Goal: Task Accomplishment & Management: Manage account settings

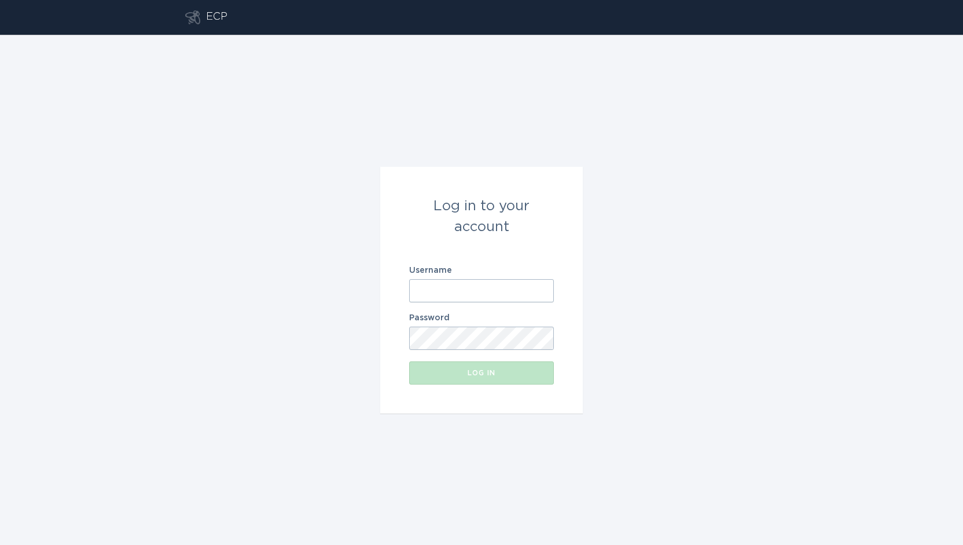
click at [511, 295] on input "Username" at bounding box center [481, 290] width 145 height 23
type input "[EMAIL_ADDRESS][DOMAIN_NAME]"
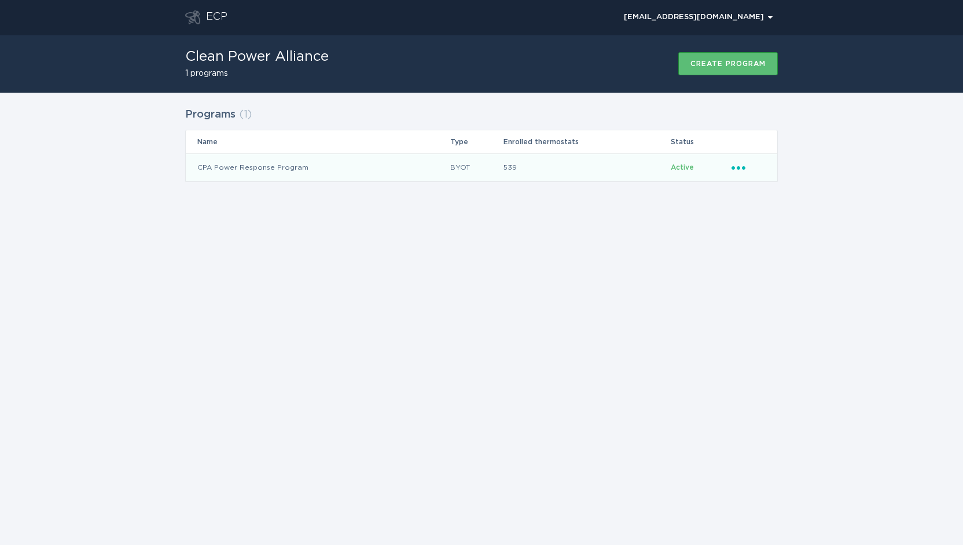
click at [740, 167] on icon "Popover menu" at bounding box center [739, 167] width 14 height 3
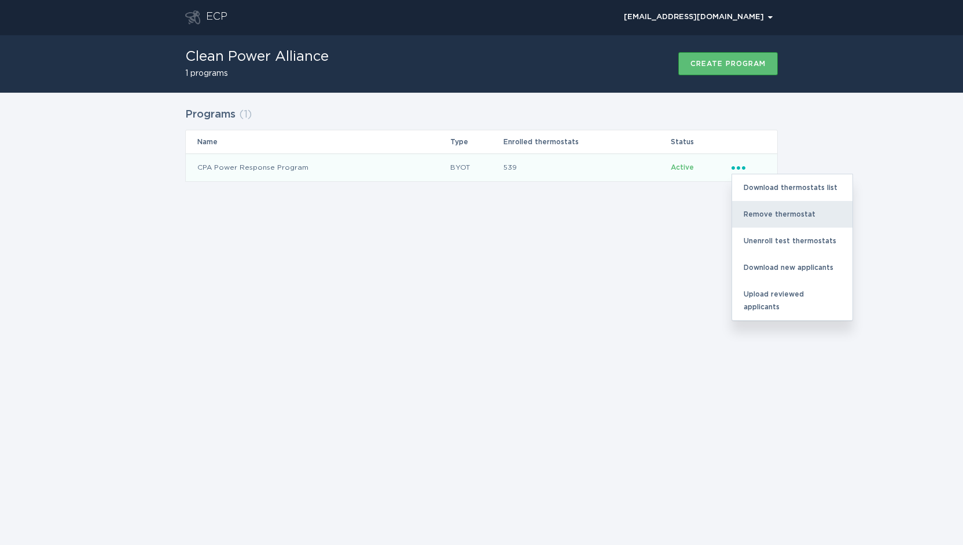
click at [754, 207] on div "Remove thermostat" at bounding box center [792, 214] width 120 height 27
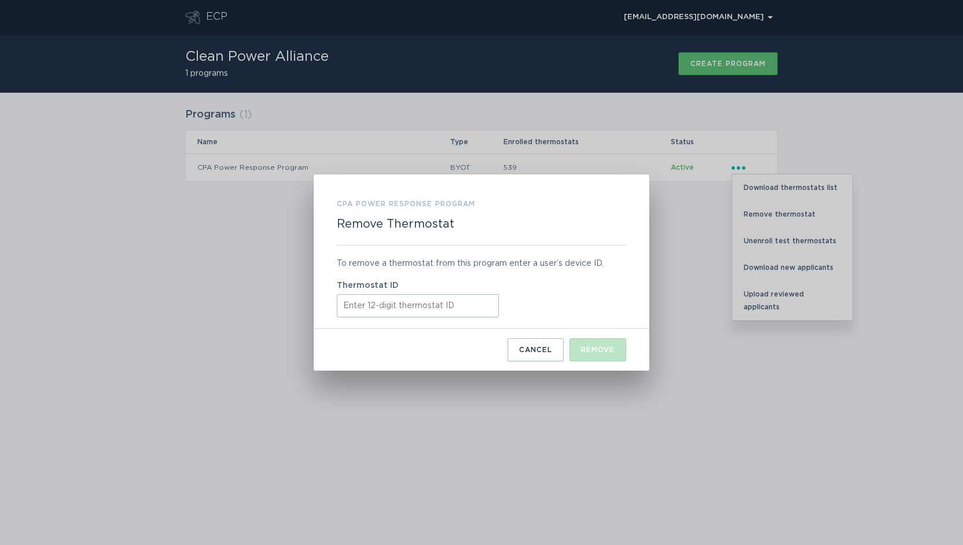
click at [423, 308] on input "Thermostat ID" at bounding box center [418, 305] width 162 height 23
paste input "311057561098"
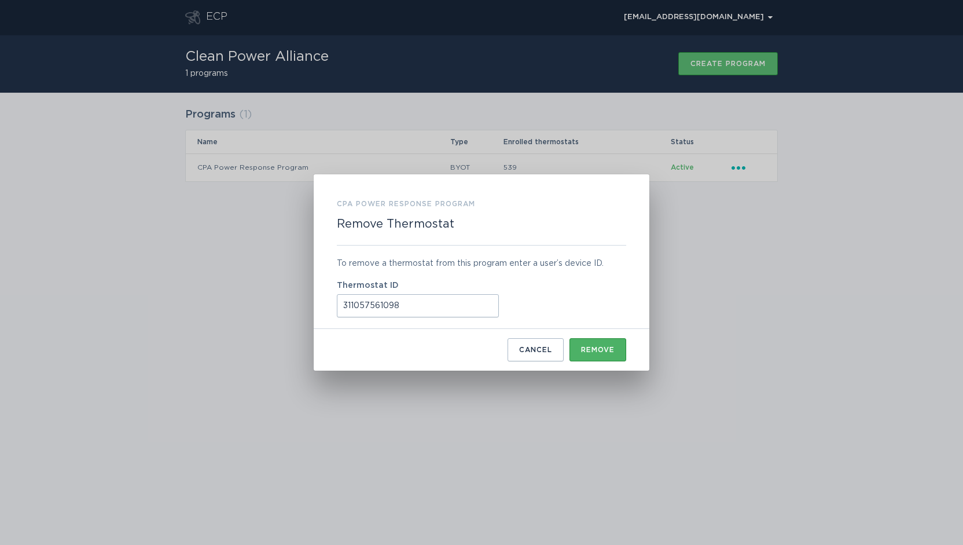
click at [597, 353] on div "Remove" at bounding box center [598, 349] width 34 height 7
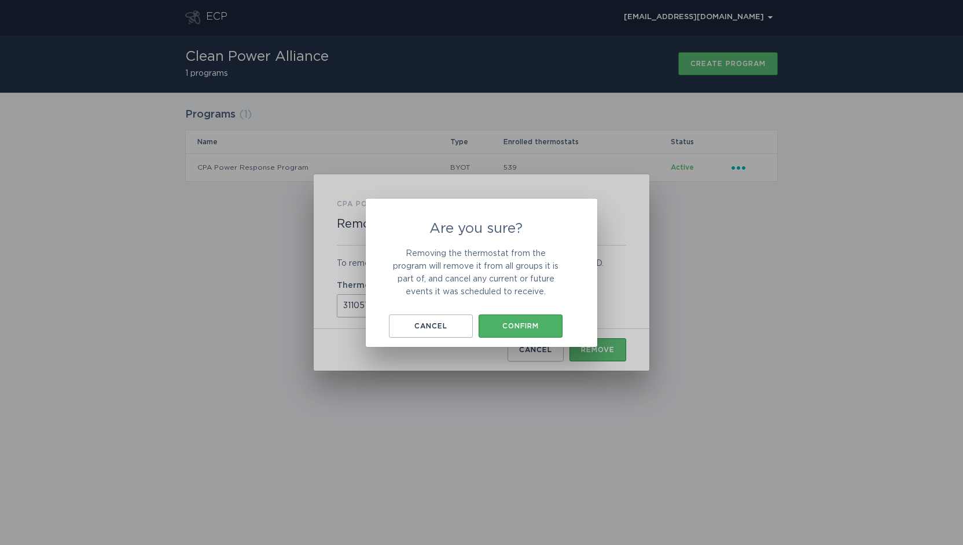
click at [532, 332] on button "Confirm" at bounding box center [521, 325] width 84 height 23
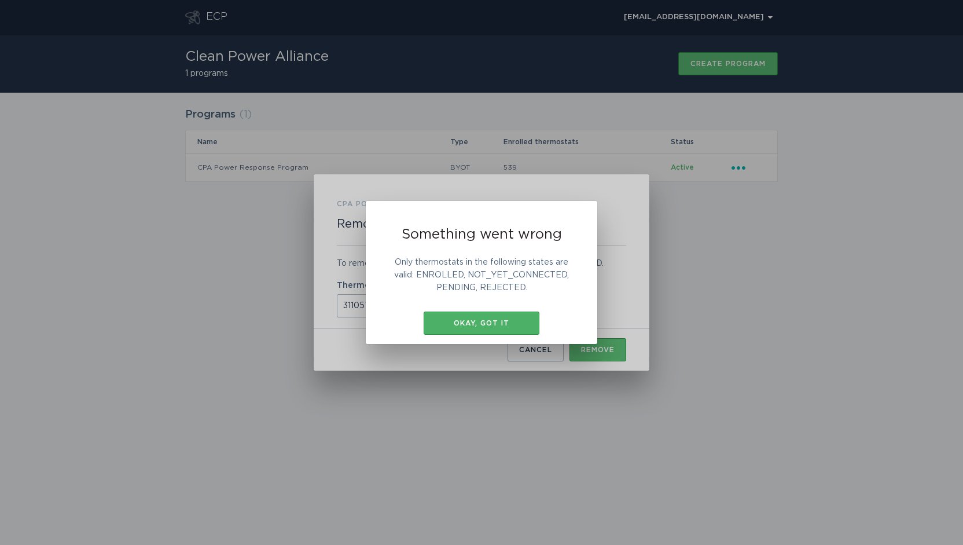
click at [519, 331] on button "Okay, got it" at bounding box center [482, 323] width 116 height 23
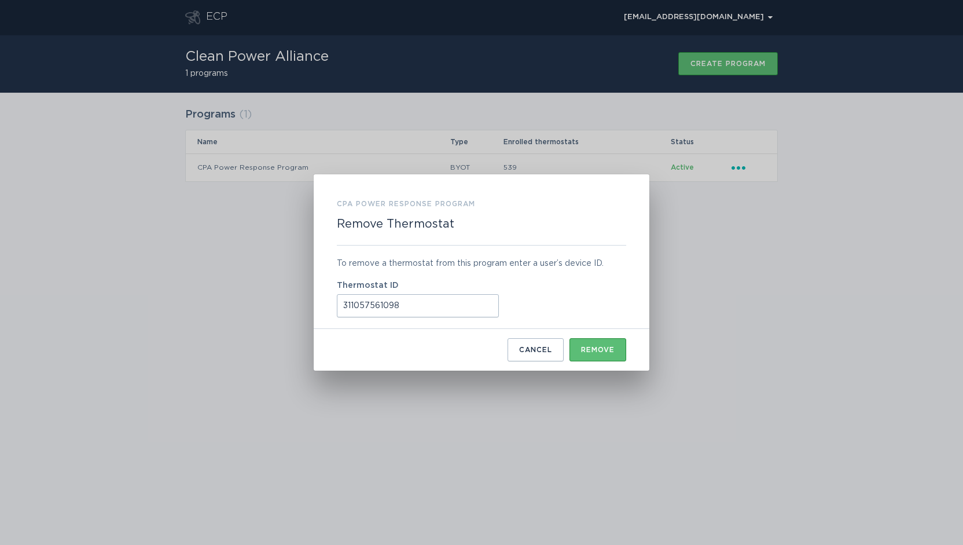
click at [415, 309] on input "311057561098" at bounding box center [418, 305] width 162 height 23
drag, startPoint x: 424, startPoint y: 307, endPoint x: 288, endPoint y: 302, distance: 135.6
click at [288, 302] on div "CPA Power Response Program Remove Thermostat To remove a thermostat from this p…" at bounding box center [481, 272] width 963 height 545
paste input "411994649090"
type input "411994649090"
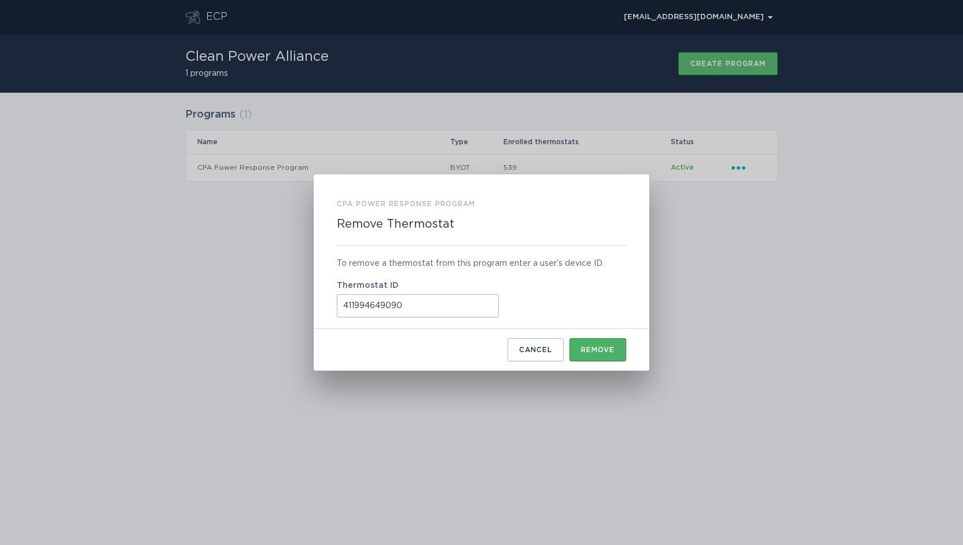
click at [594, 349] on div "Remove" at bounding box center [598, 349] width 34 height 7
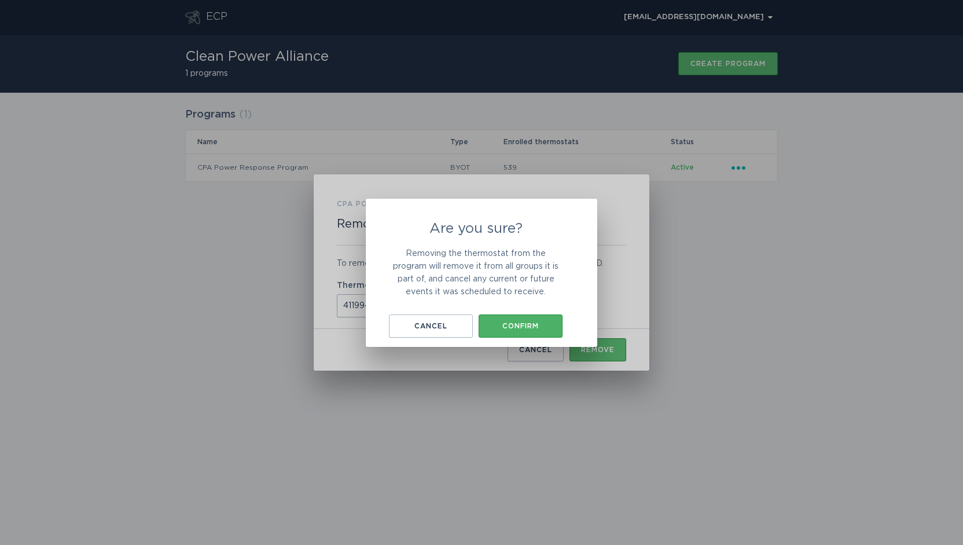
click at [530, 328] on div "Confirm" at bounding box center [521, 326] width 72 height 7
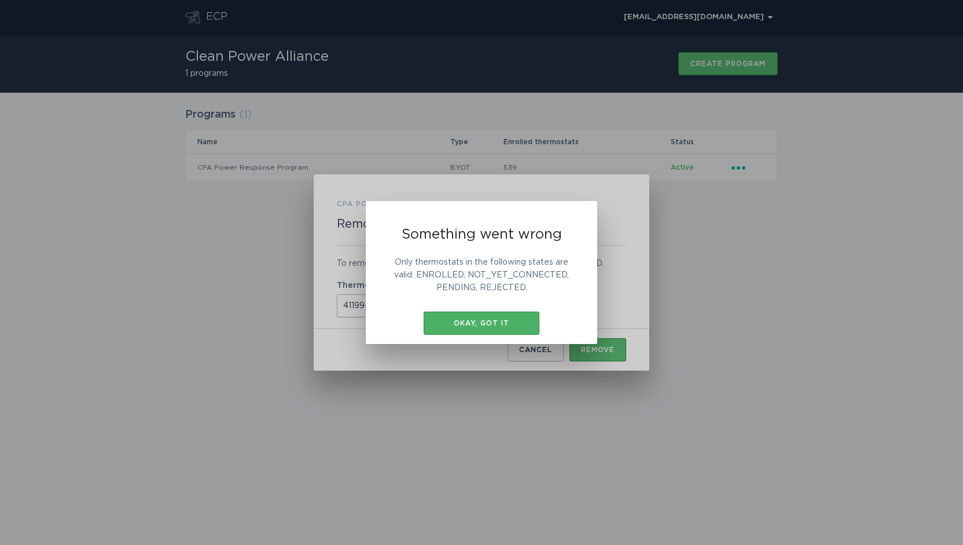
click at [529, 329] on button "Okay, got it" at bounding box center [482, 323] width 116 height 23
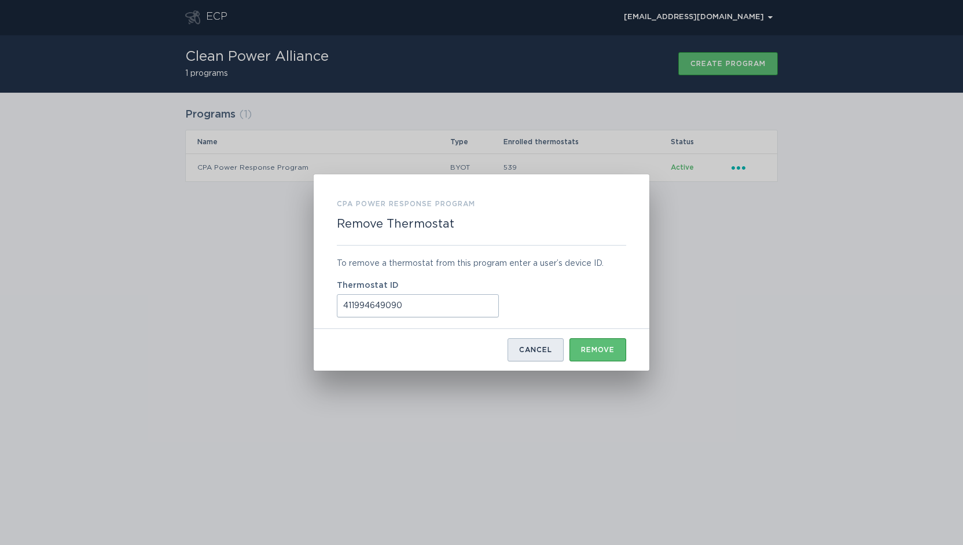
click at [545, 350] on div "Cancel" at bounding box center [535, 349] width 33 height 7
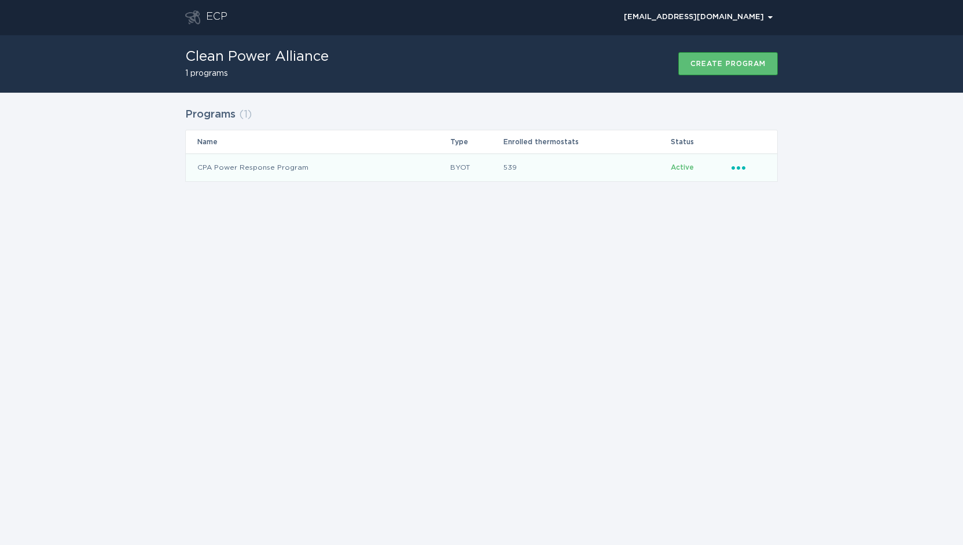
click at [742, 170] on icon "Ellipsis" at bounding box center [740, 166] width 16 height 10
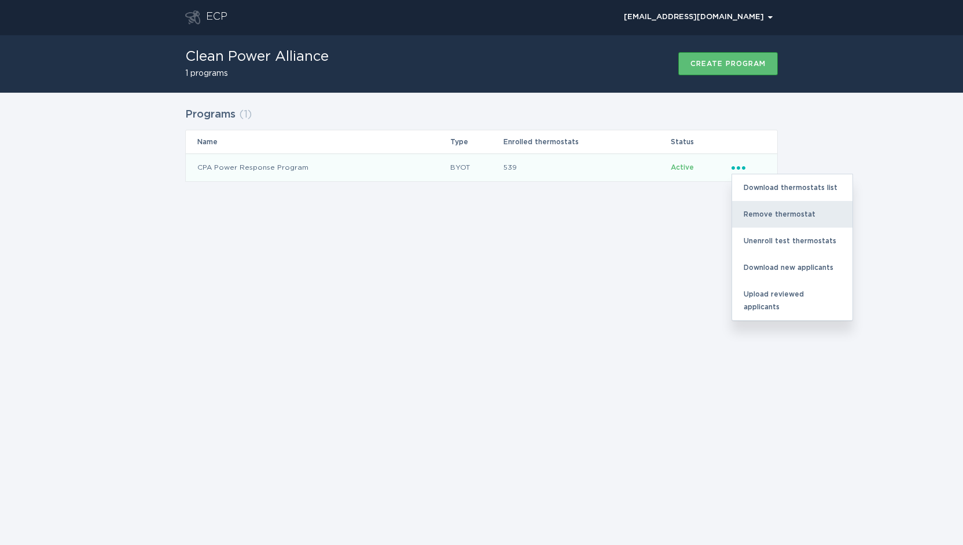
click at [770, 215] on div "Remove thermostat" at bounding box center [792, 214] width 120 height 27
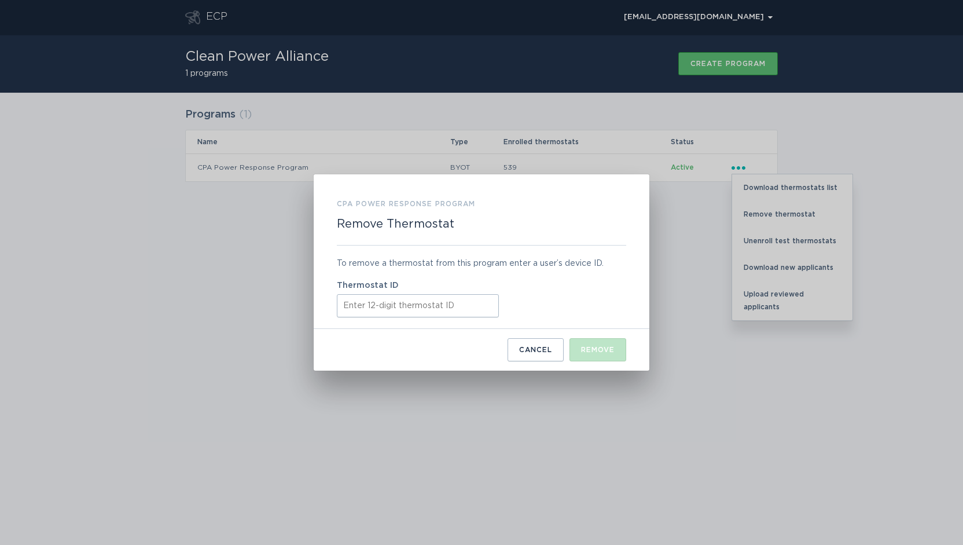
click at [423, 298] on input "Thermostat ID" at bounding box center [418, 305] width 162 height 23
paste input "413729118794"
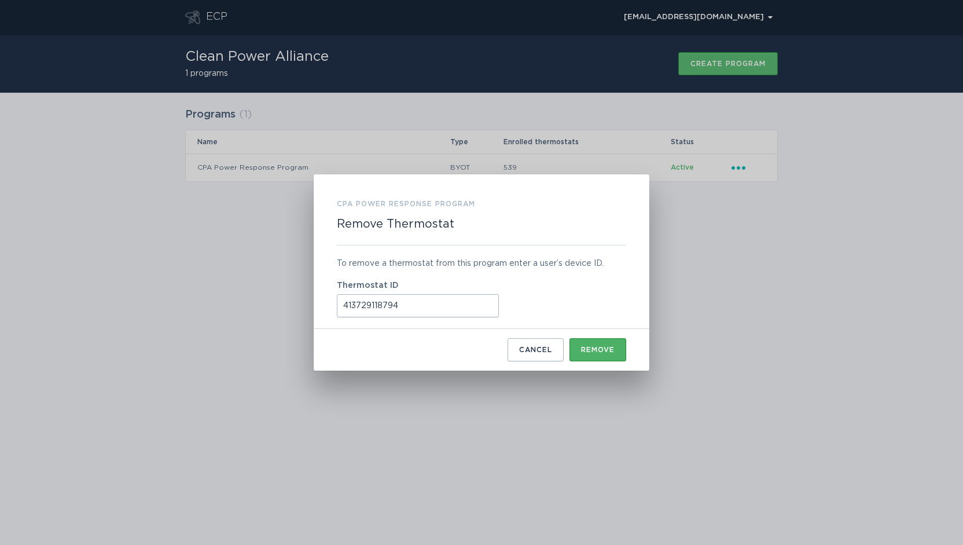
click at [599, 351] on div "Remove" at bounding box center [598, 349] width 34 height 7
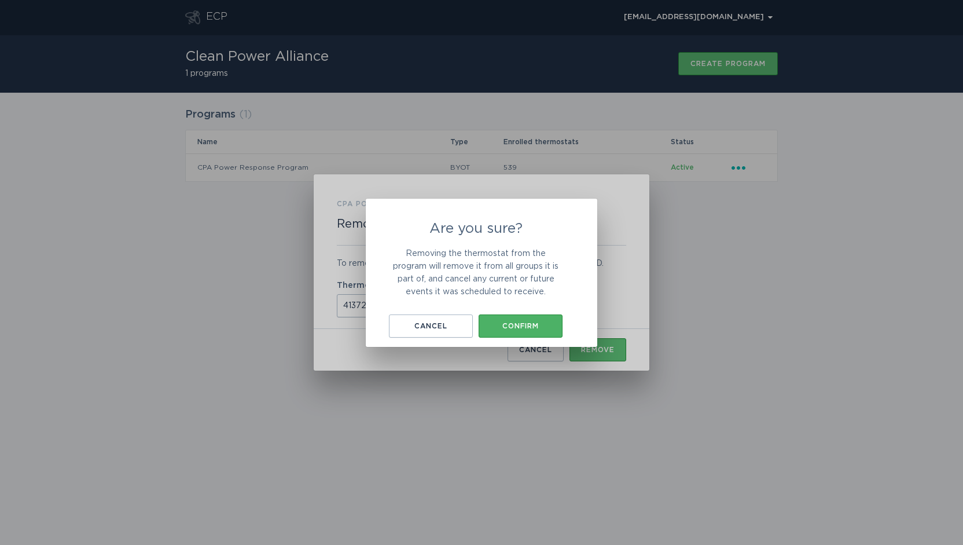
click at [541, 324] on div "Confirm" at bounding box center [521, 326] width 72 height 7
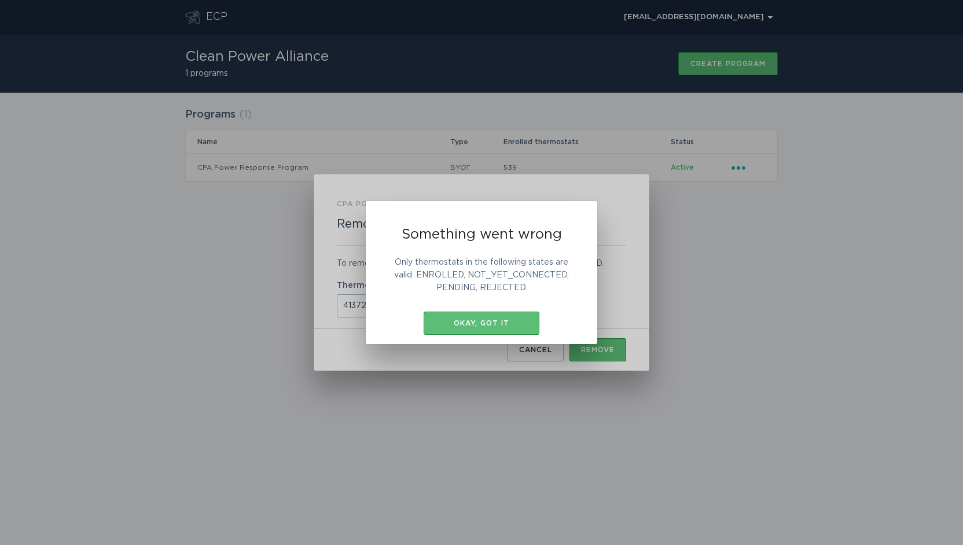
click at [588, 304] on div "Something went wrong Only thermostats in the following states are valid: ENROLL…" at bounding box center [482, 273] width 232 height 144
click at [509, 323] on div "Okay, got it" at bounding box center [482, 323] width 104 height 7
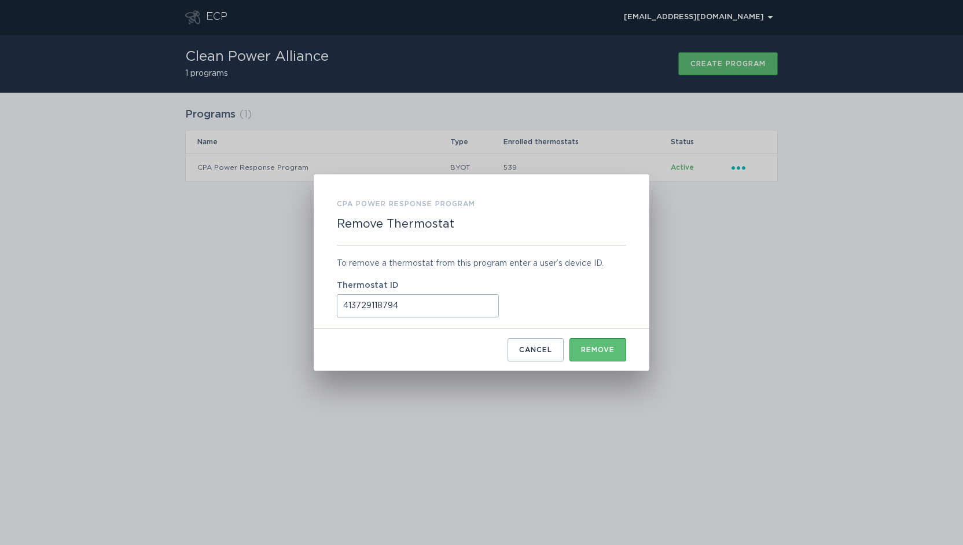
drag, startPoint x: 369, startPoint y: 307, endPoint x: 299, endPoint y: 306, distance: 70.7
click at [302, 307] on div "CPA Power Response Program Remove Thermostat To remove a thermostat from this p…" at bounding box center [481, 272] width 963 height 545
paste input "5548293645"
click at [611, 353] on div "Remove" at bounding box center [598, 349] width 34 height 7
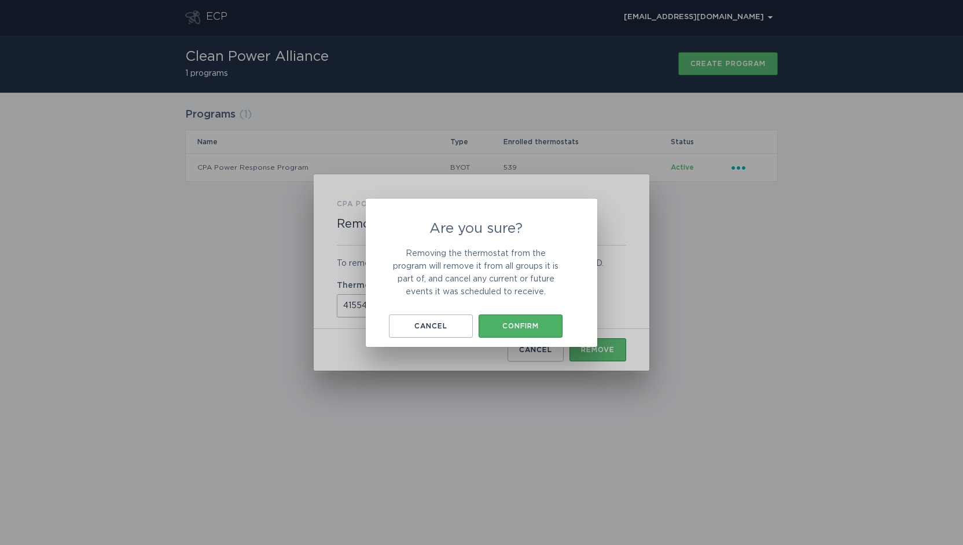
click at [538, 324] on div "Confirm" at bounding box center [521, 326] width 72 height 7
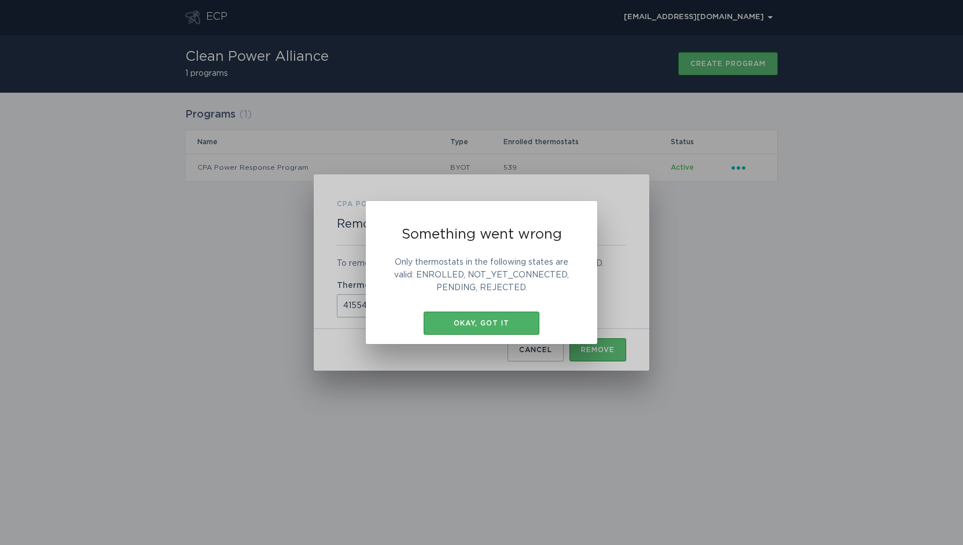
click at [488, 324] on div "Okay, got it" at bounding box center [482, 323] width 104 height 7
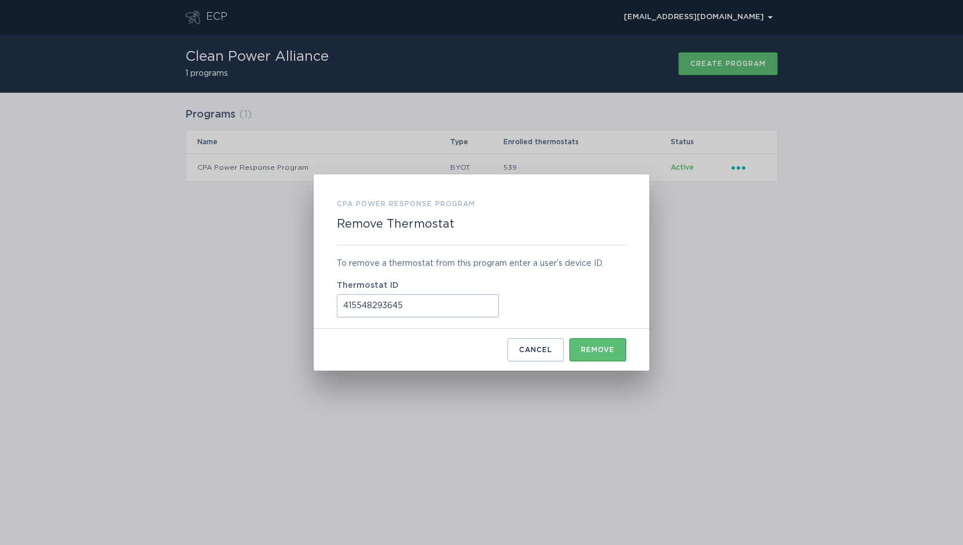
drag, startPoint x: 411, startPoint y: 302, endPoint x: 306, endPoint y: 302, distance: 104.8
click at [306, 302] on div "CPA Power Response Program Remove Thermostat To remove a thermostat from this p…" at bounding box center [481, 272] width 963 height 545
paste input "21838574680"
click at [611, 350] on div "Remove" at bounding box center [598, 349] width 34 height 7
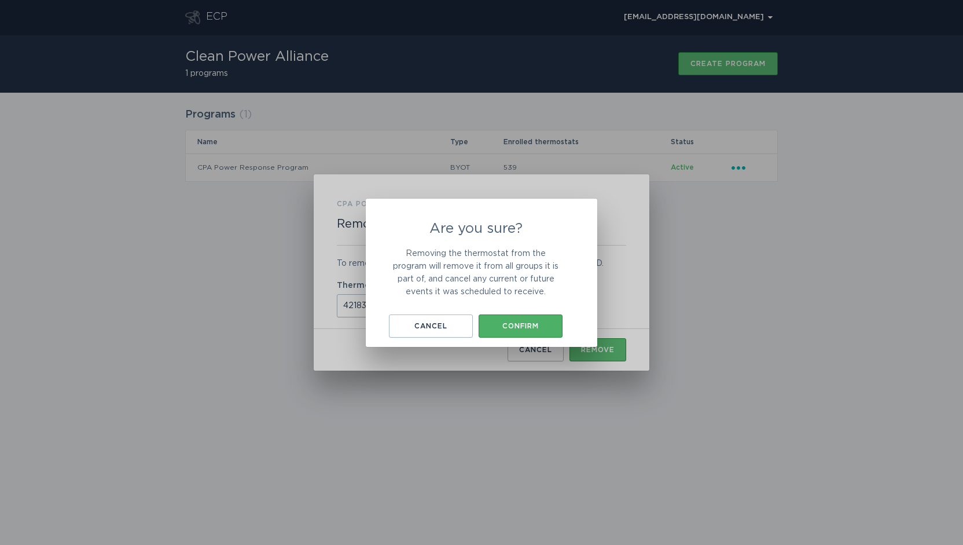
click at [528, 327] on div "Confirm" at bounding box center [521, 326] width 72 height 7
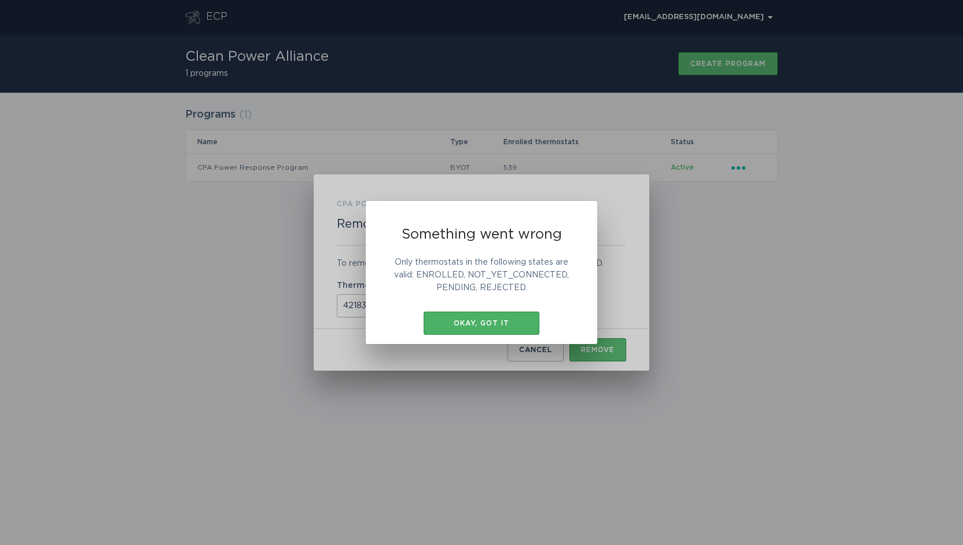
click at [510, 324] on div "Okay, got it" at bounding box center [482, 323] width 104 height 7
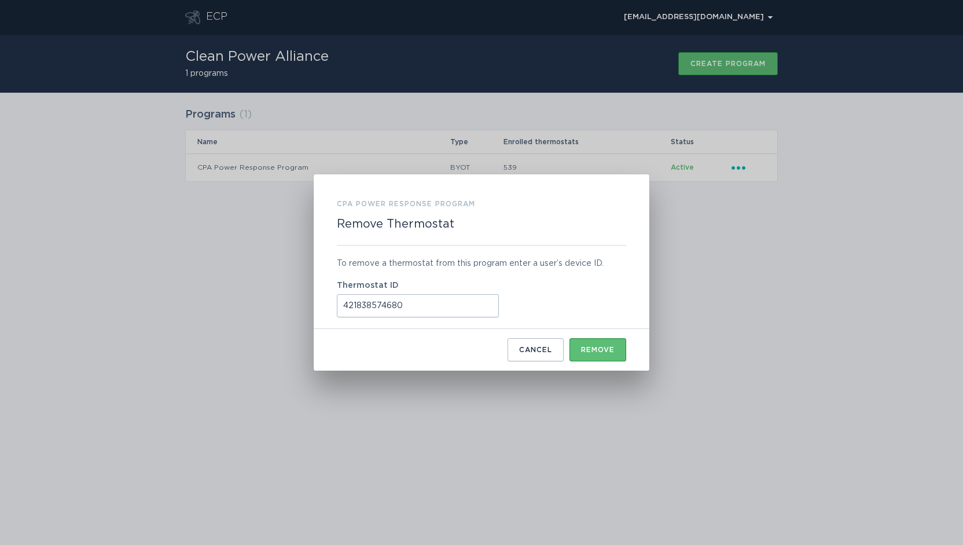
drag, startPoint x: 438, startPoint y: 309, endPoint x: 309, endPoint y: 295, distance: 129.3
click at [309, 295] on div "CPA Power Response Program Remove Thermostat To remove a thermostat from this p…" at bounding box center [481, 272] width 963 height 545
paste input "511836590099"
click at [602, 350] on div "Remove" at bounding box center [598, 349] width 34 height 7
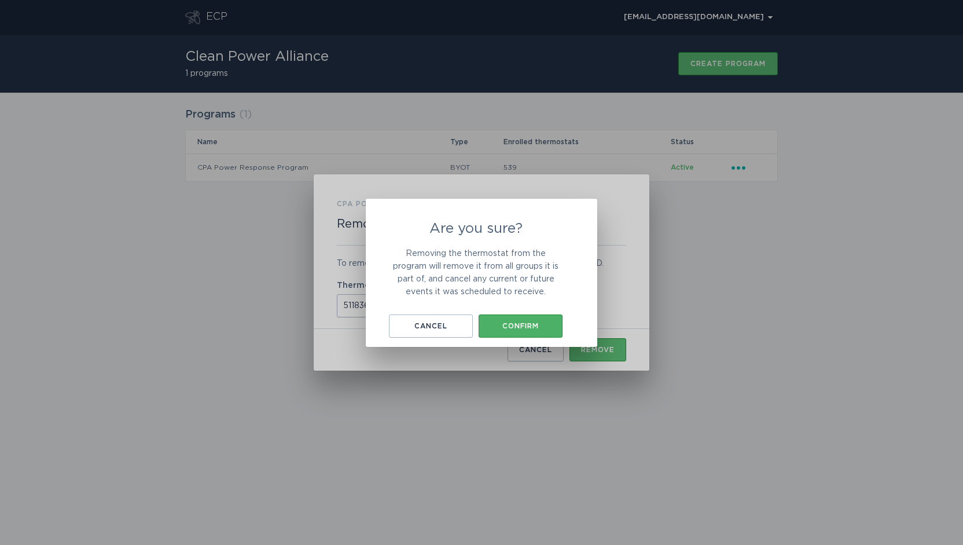
click at [545, 319] on button "Confirm" at bounding box center [521, 325] width 84 height 23
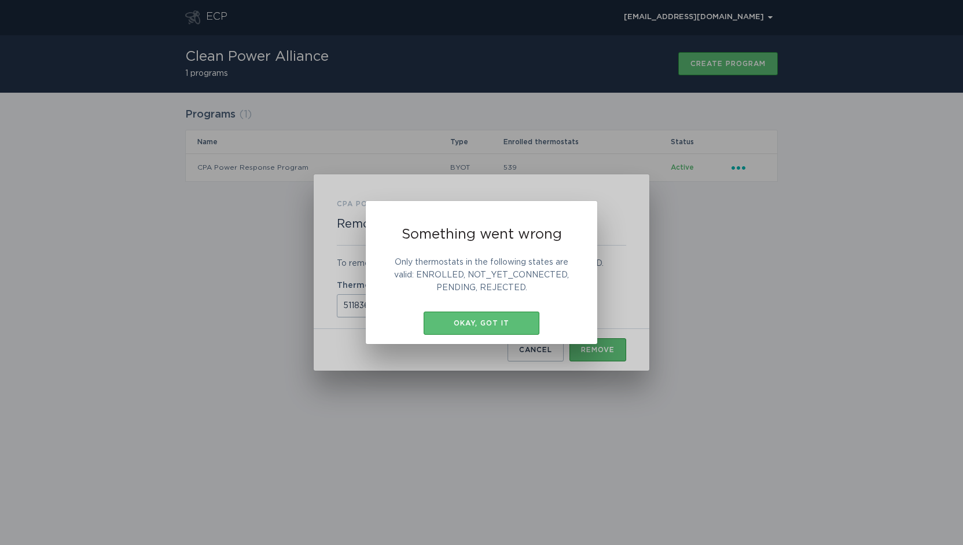
click at [557, 316] on div "Something went wrong Only thermostats in the following states are valid: ENROLL…" at bounding box center [482, 273] width 232 height 144
click at [506, 320] on div "Okay, got it" at bounding box center [482, 323] width 104 height 7
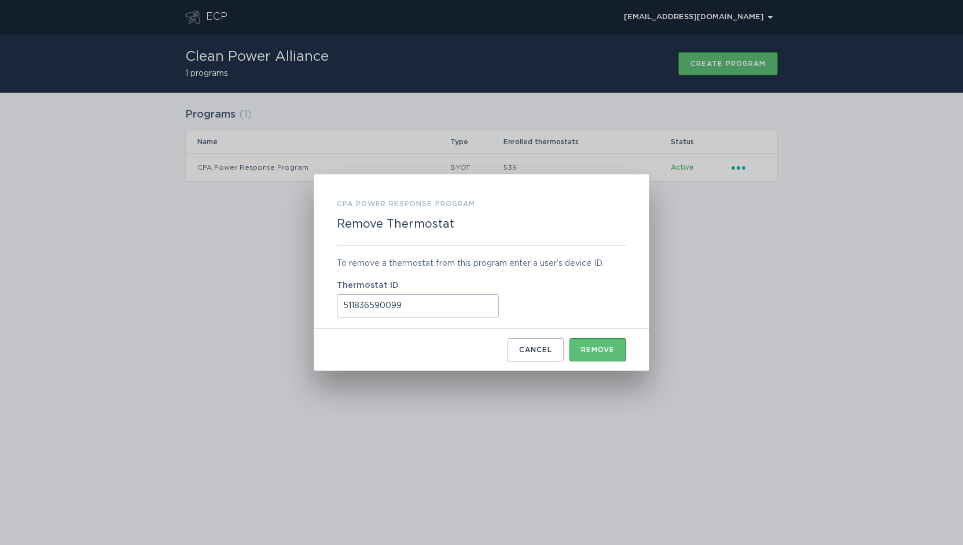
drag, startPoint x: 413, startPoint y: 309, endPoint x: 302, endPoint y: 303, distance: 111.4
click at [302, 303] on div "CPA Power Response Program Remove Thermostat To remove a thermostat from this p…" at bounding box center [481, 272] width 963 height 545
paste input "56846651"
type input "511856846651"
click at [606, 350] on div "Remove" at bounding box center [598, 349] width 34 height 7
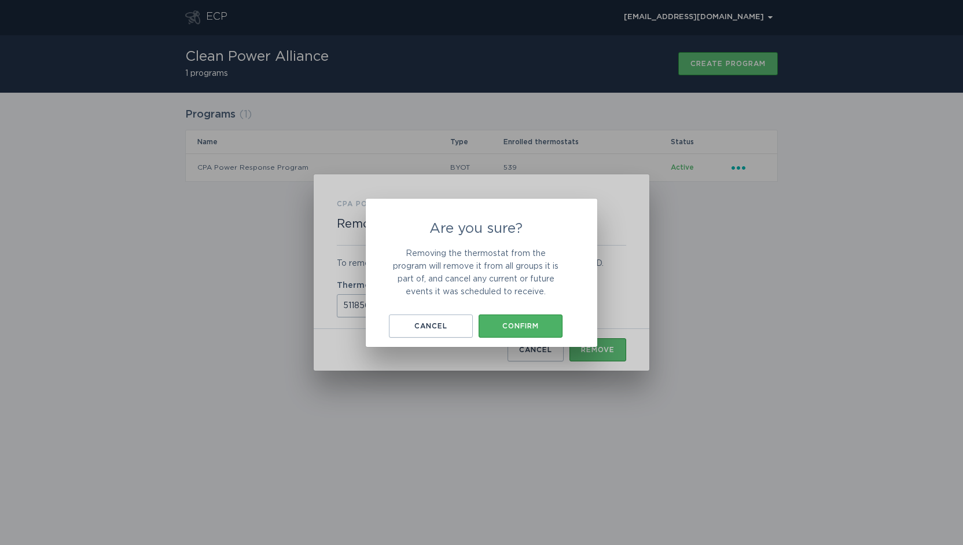
click at [529, 325] on div "Confirm" at bounding box center [521, 326] width 72 height 7
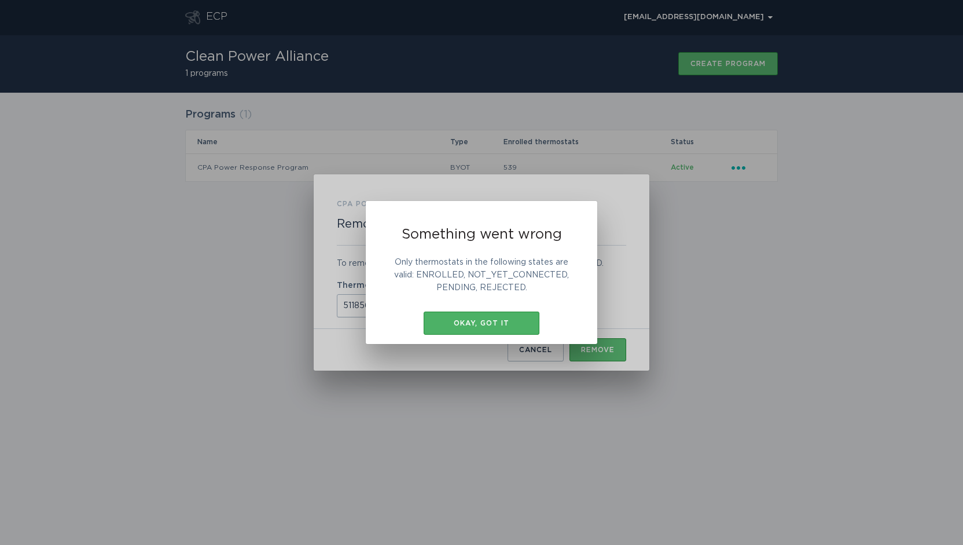
click at [515, 322] on div "Okay, got it" at bounding box center [482, 323] width 104 height 7
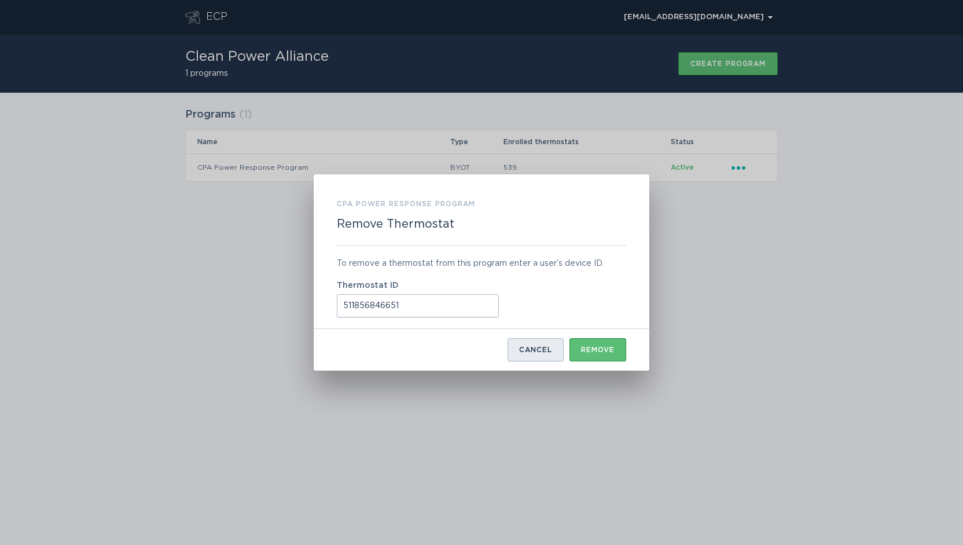
click at [543, 349] on div "Cancel" at bounding box center [535, 349] width 33 height 7
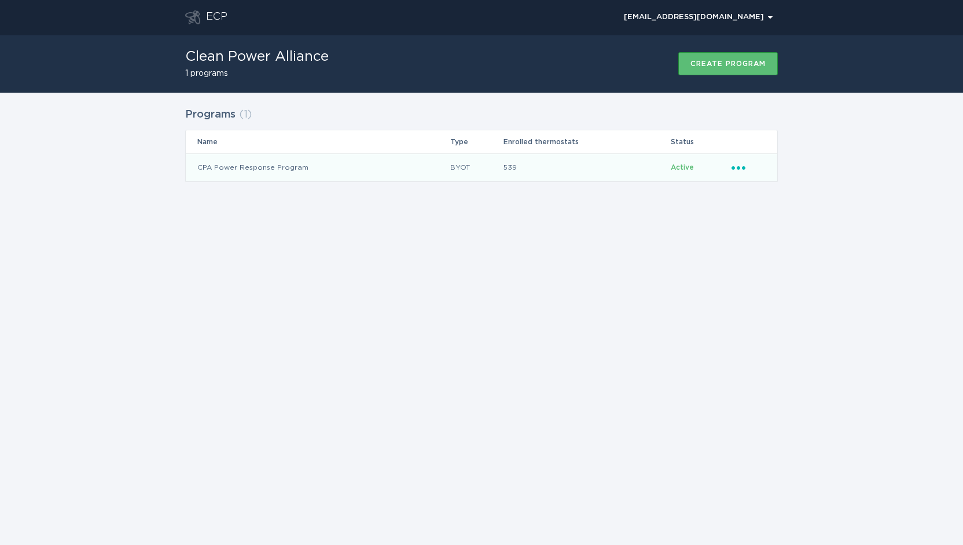
click at [742, 170] on icon "Ellipsis" at bounding box center [740, 166] width 16 height 10
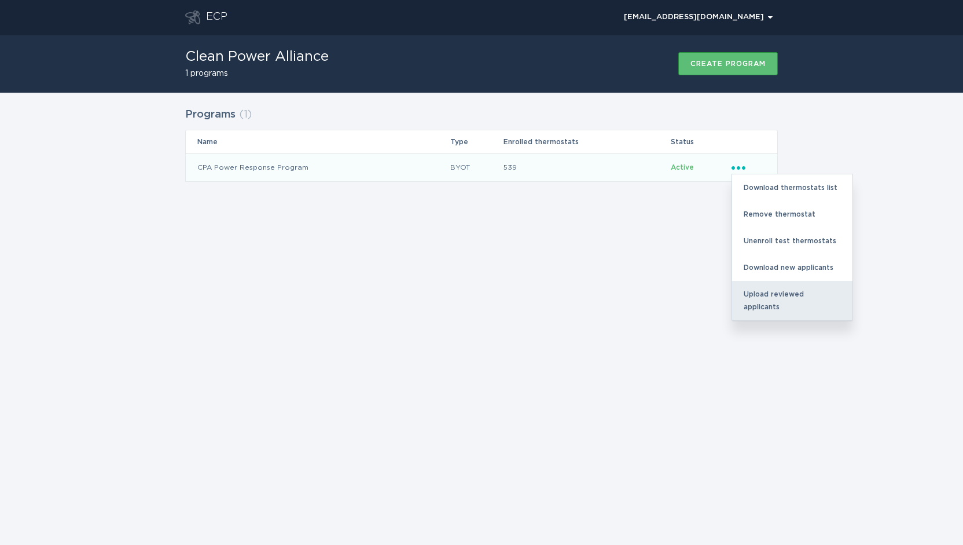
click at [777, 299] on div "Upload reviewed applicants" at bounding box center [792, 300] width 120 height 39
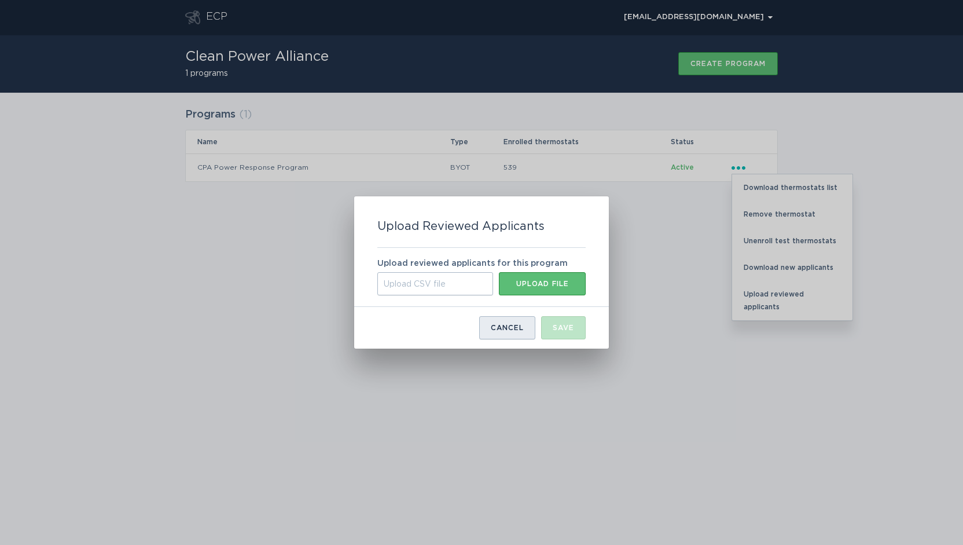
click at [515, 328] on div "Cancel" at bounding box center [507, 327] width 33 height 7
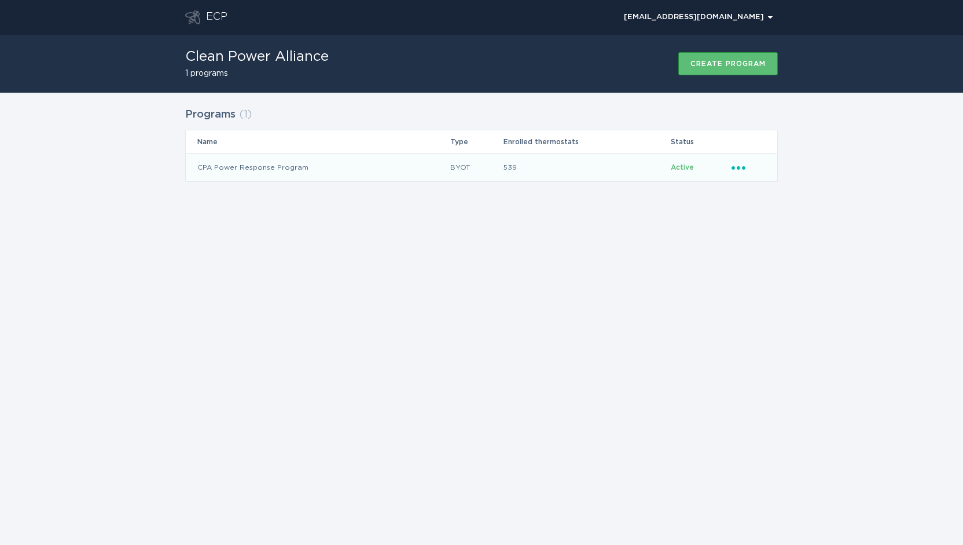
click at [741, 168] on icon "Ellipsis" at bounding box center [740, 166] width 16 height 10
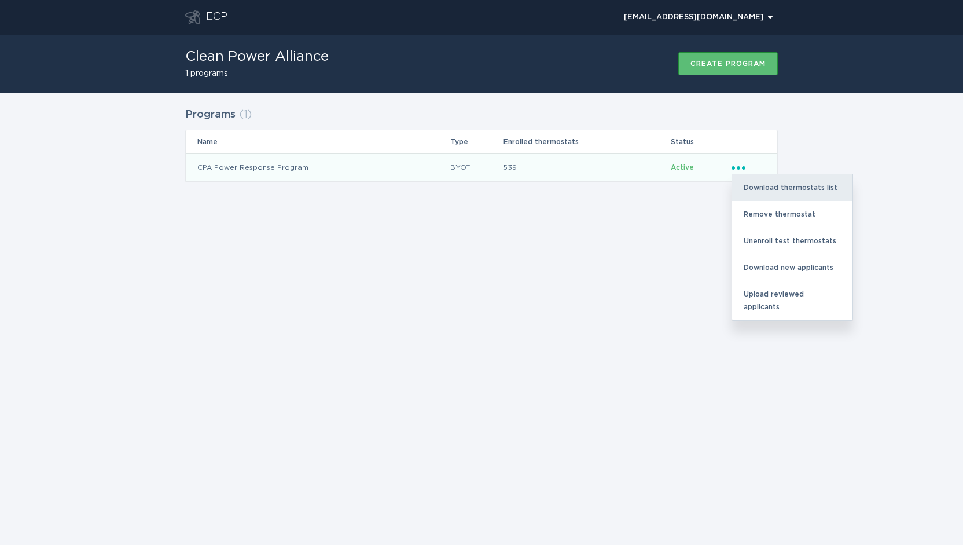
click at [756, 182] on div "Download thermostats list" at bounding box center [792, 187] width 120 height 27
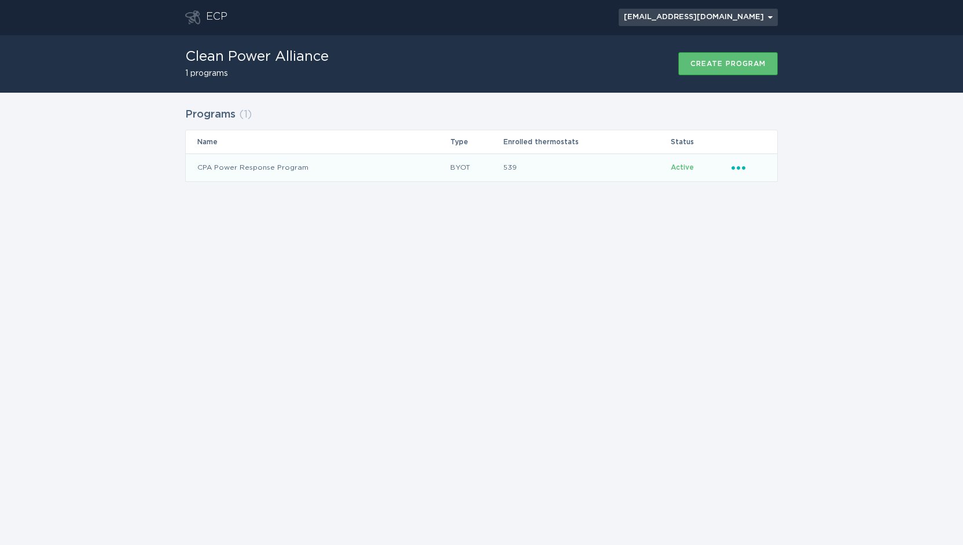
click at [772, 20] on div "[EMAIL_ADDRESS][DOMAIN_NAME] Chevron" at bounding box center [698, 17] width 149 height 7
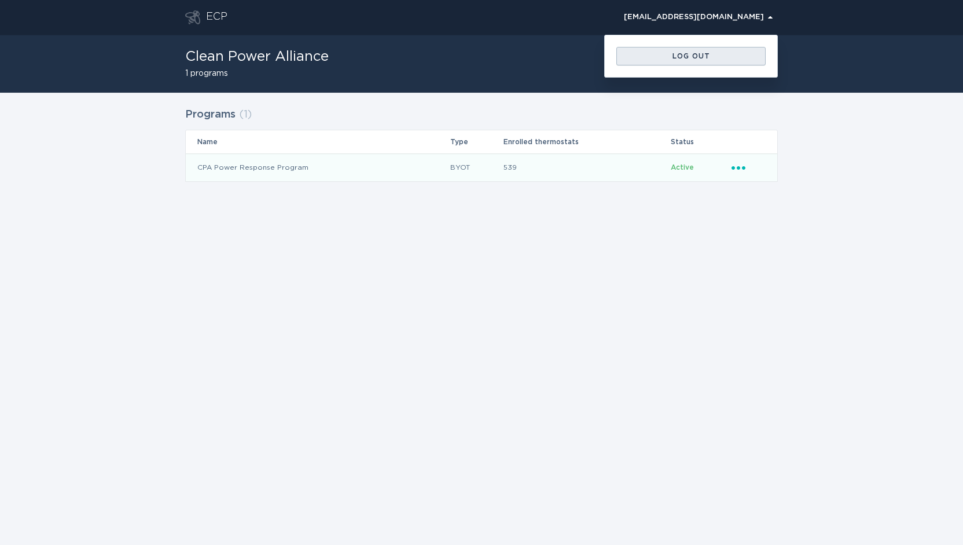
click at [725, 56] on div "Log out" at bounding box center [691, 56] width 138 height 7
